Goal: Information Seeking & Learning: Learn about a topic

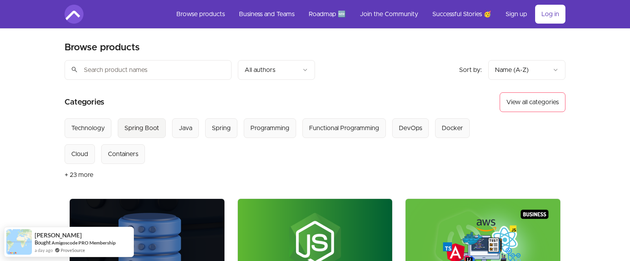
click at [139, 131] on div "Spring Boot" at bounding box center [141, 128] width 35 height 9
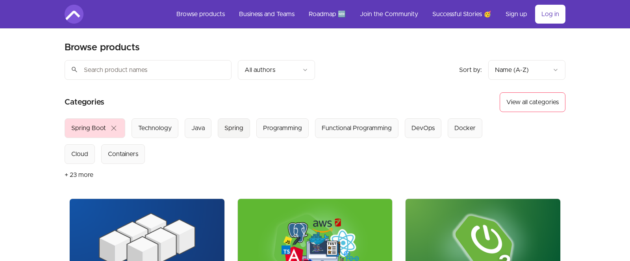
click at [241, 131] on div "Spring" at bounding box center [233, 128] width 19 height 9
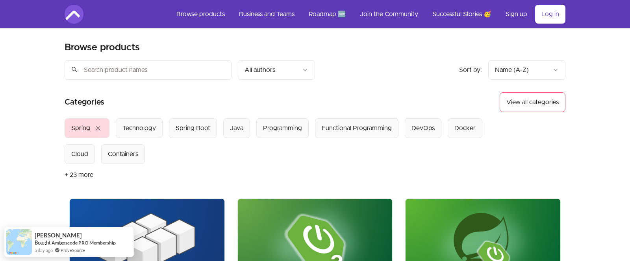
scroll to position [54, 0]
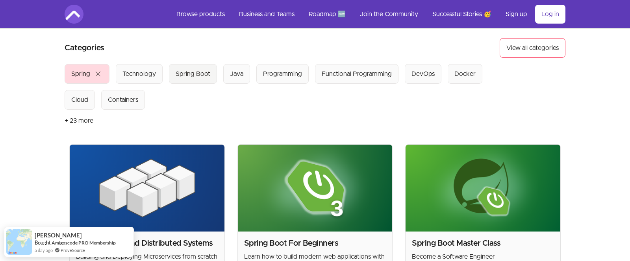
click at [196, 68] on Boot "Spring Boot" at bounding box center [193, 74] width 48 height 20
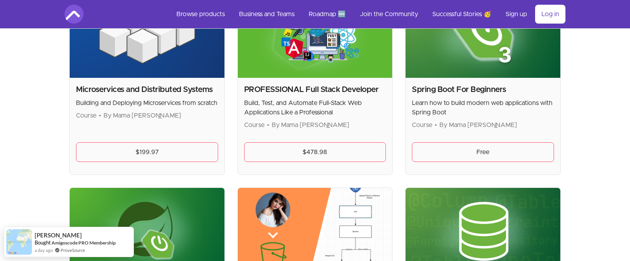
scroll to position [163, 0]
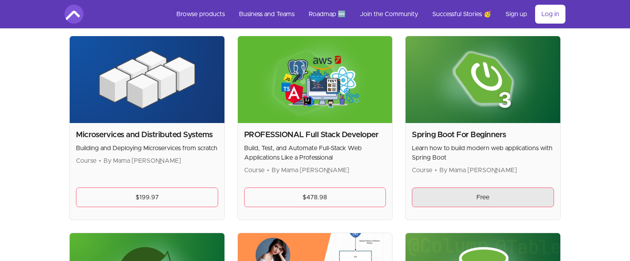
click at [446, 194] on link "Free" at bounding box center [483, 198] width 142 height 20
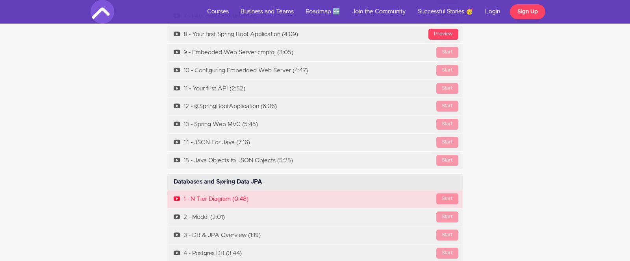
scroll to position [3041, 0]
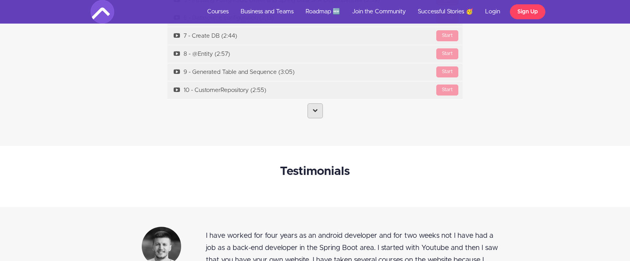
click at [317, 113] on icon at bounding box center [314, 110] width 5 height 5
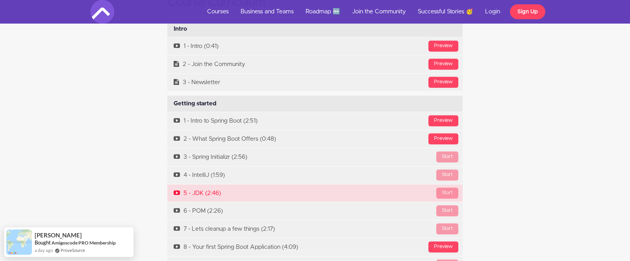
scroll to position [2498, 0]
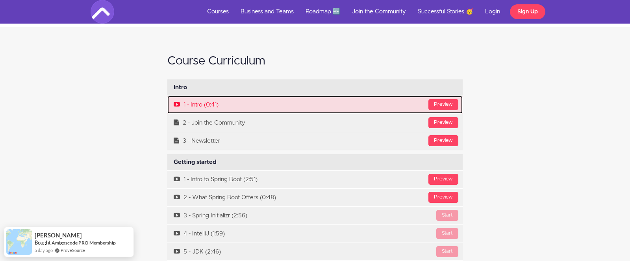
click at [374, 110] on link "Preview 1 - Intro (0:41)" at bounding box center [314, 105] width 295 height 18
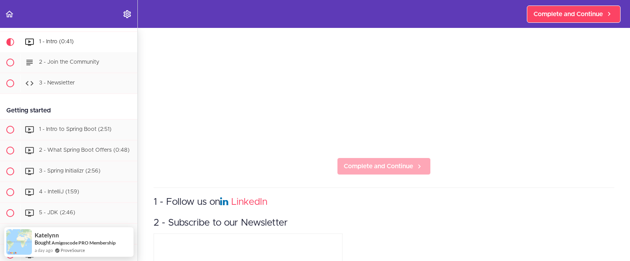
scroll to position [35, 0]
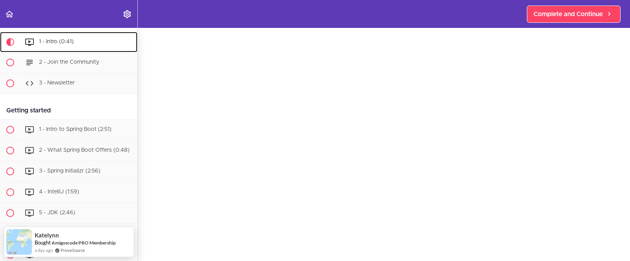
click at [79, 40] on div "1 - Intro (0:41)" at bounding box center [78, 41] width 117 height 17
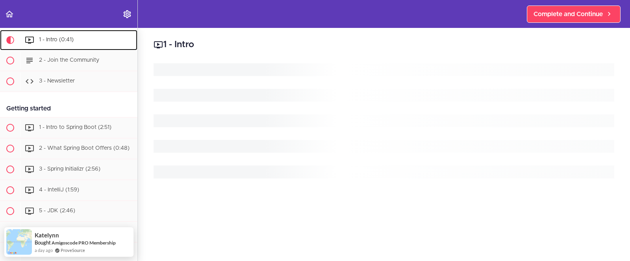
scroll to position [42, 0]
